Goal: Task Accomplishment & Management: Manage account settings

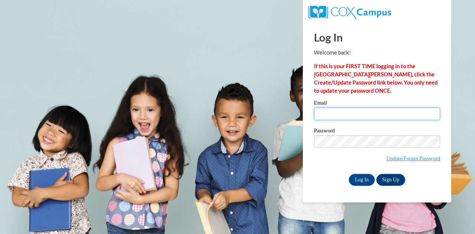
click at [351, 111] on input "Email" at bounding box center [377, 114] width 126 height 13
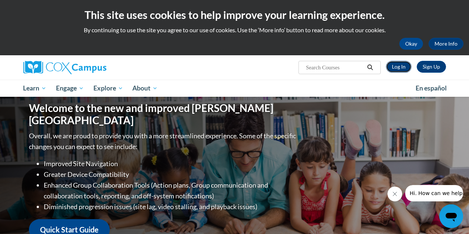
click at [397, 65] on link "Log In" at bounding box center [399, 67] width 26 height 12
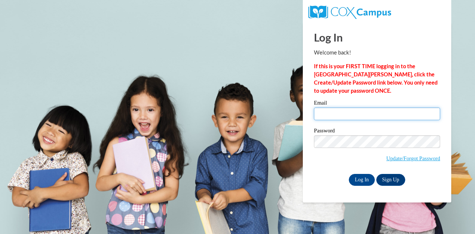
click at [352, 114] on input "Email" at bounding box center [377, 114] width 126 height 13
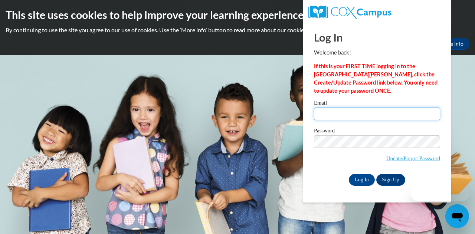
type input "lgresham@tiger.brenau.edu"
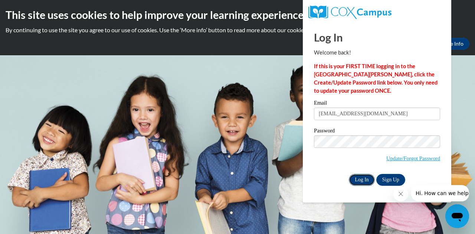
click at [363, 183] on input "Log In" at bounding box center [362, 180] width 26 height 12
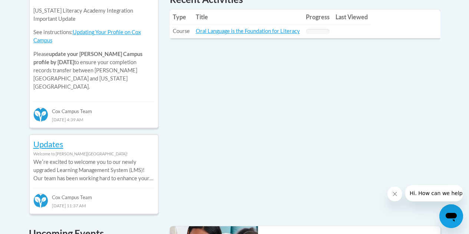
scroll to position [368, 0]
